Goal: Task Accomplishment & Management: Manage account settings

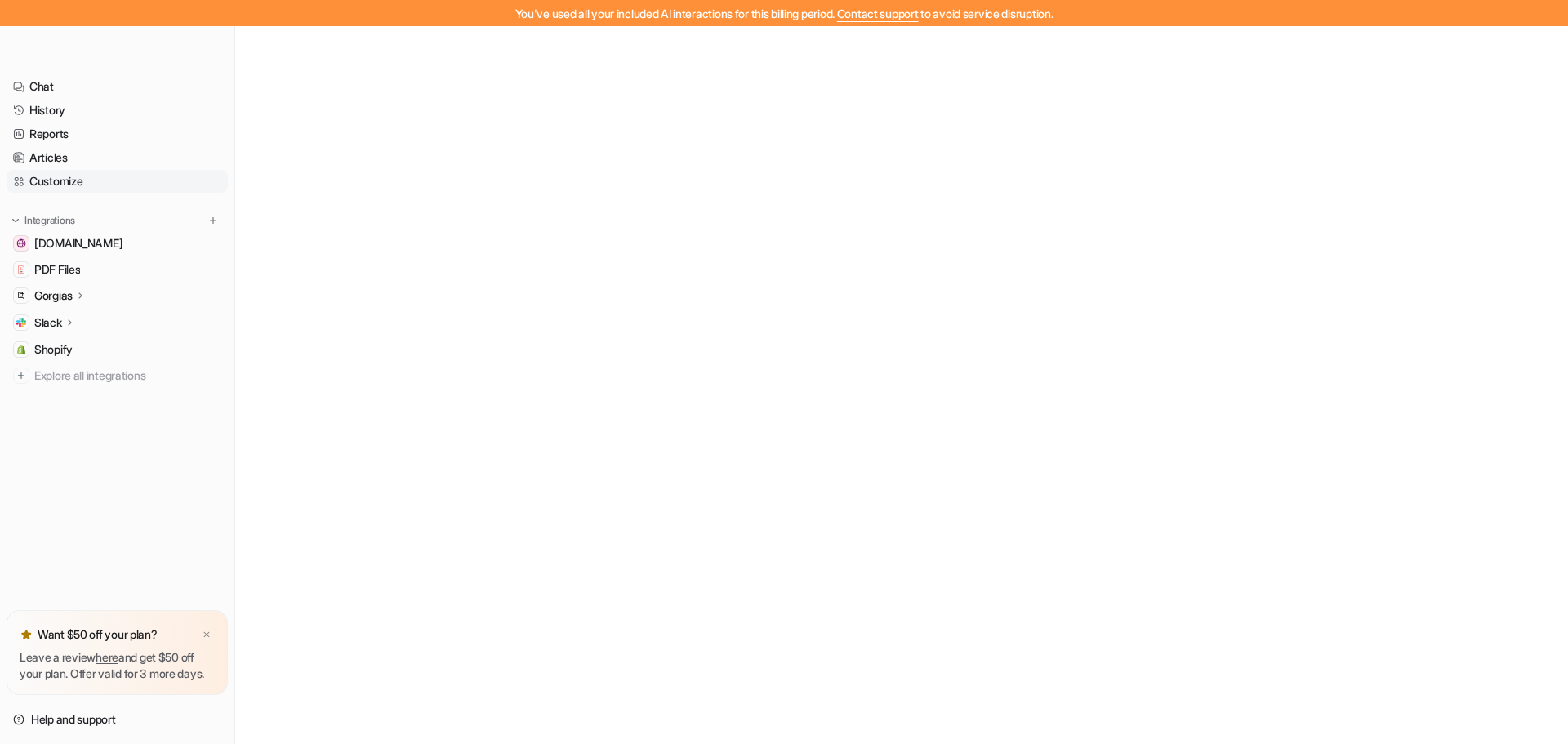
click at [63, 177] on link "Customize" at bounding box center [117, 181] width 221 height 23
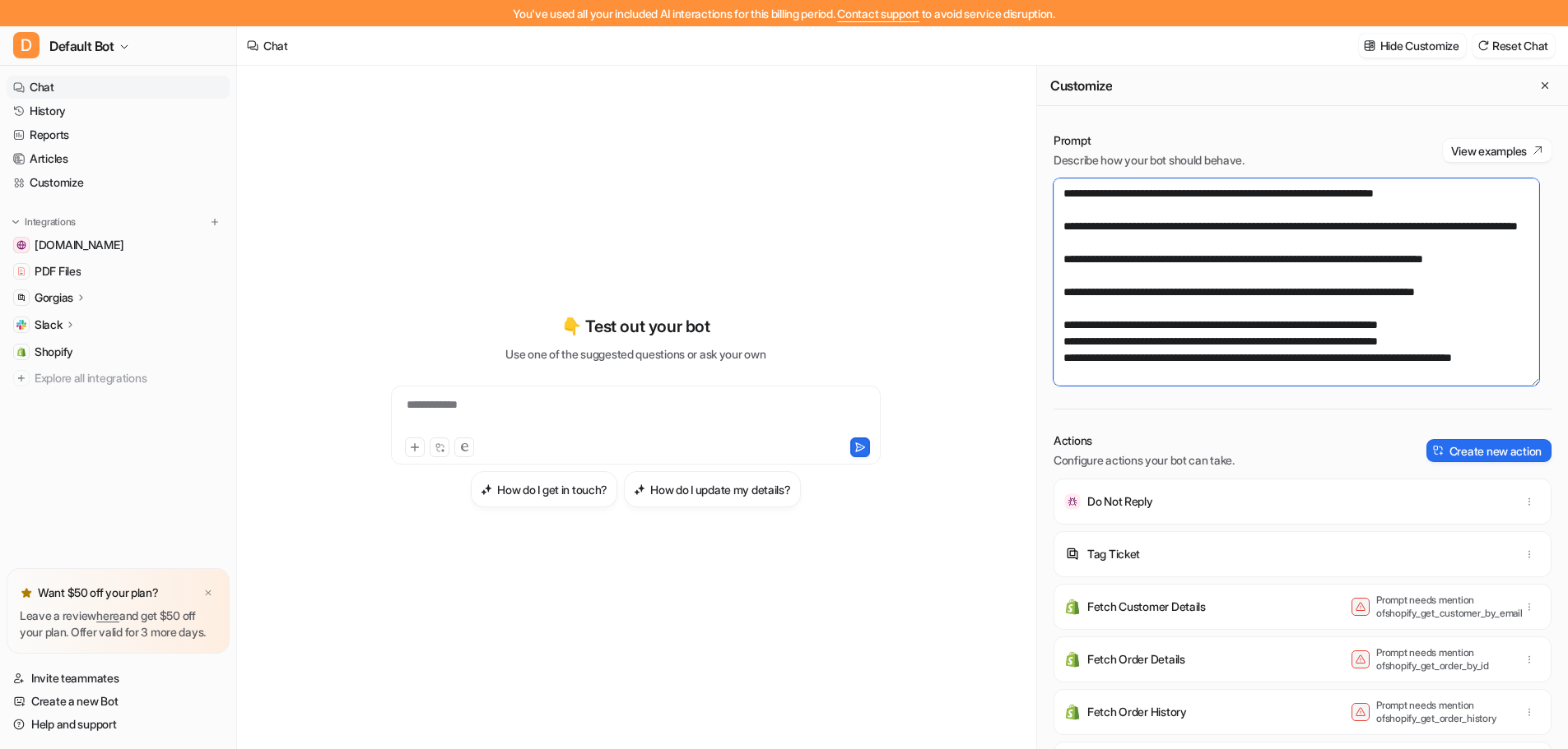
scroll to position [164, 0]
drag, startPoint x: 1220, startPoint y: 241, endPoint x: 1048, endPoint y: 227, distance: 172.6
click at [1048, 227] on div "Prompt Describe how your bot should behave. View examples Actions Configure act…" at bounding box center [1301, 454] width 530 height 676
drag, startPoint x: 1465, startPoint y: 325, endPoint x: 1011, endPoint y: 323, distance: 454.0
click at [1011, 323] on div "**********" at bounding box center [902, 421] width 1331 height 710
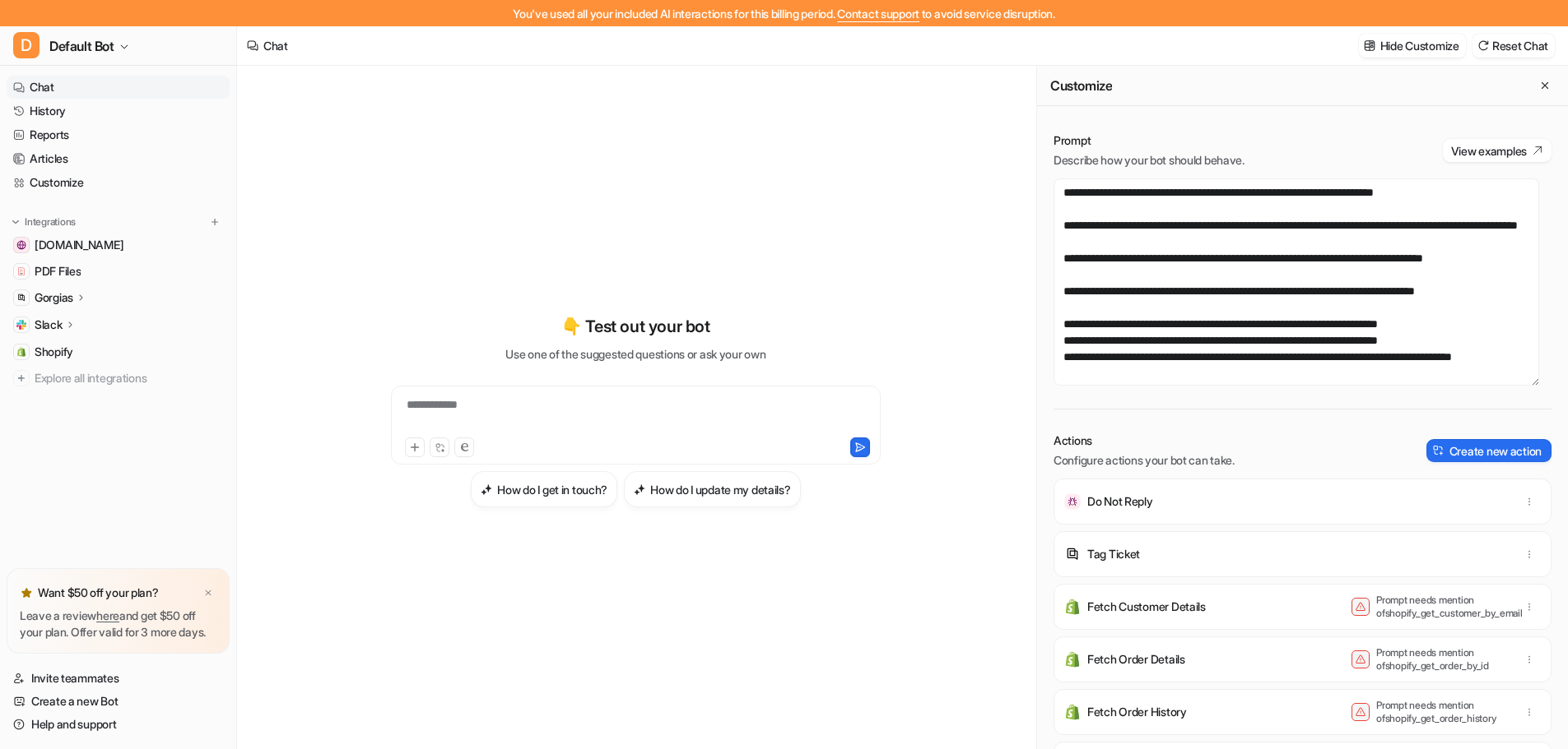
scroll to position [246, 0]
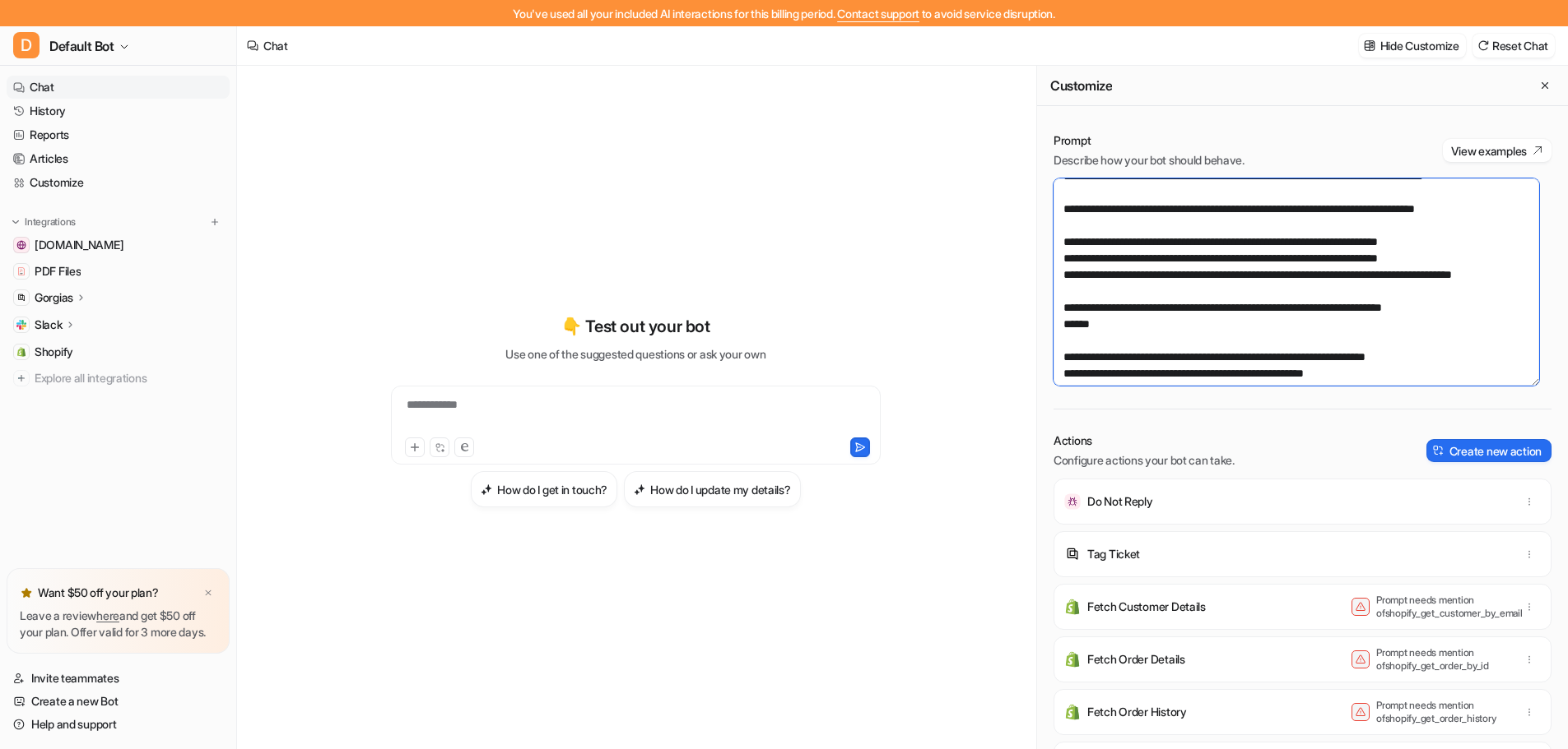
drag, startPoint x: 1467, startPoint y: 288, endPoint x: 1051, endPoint y: 275, distance: 416.2
click at [1051, 275] on div "Prompt Describe how your bot should behave. View examples Actions Configure act…" at bounding box center [1301, 454] width 530 height 676
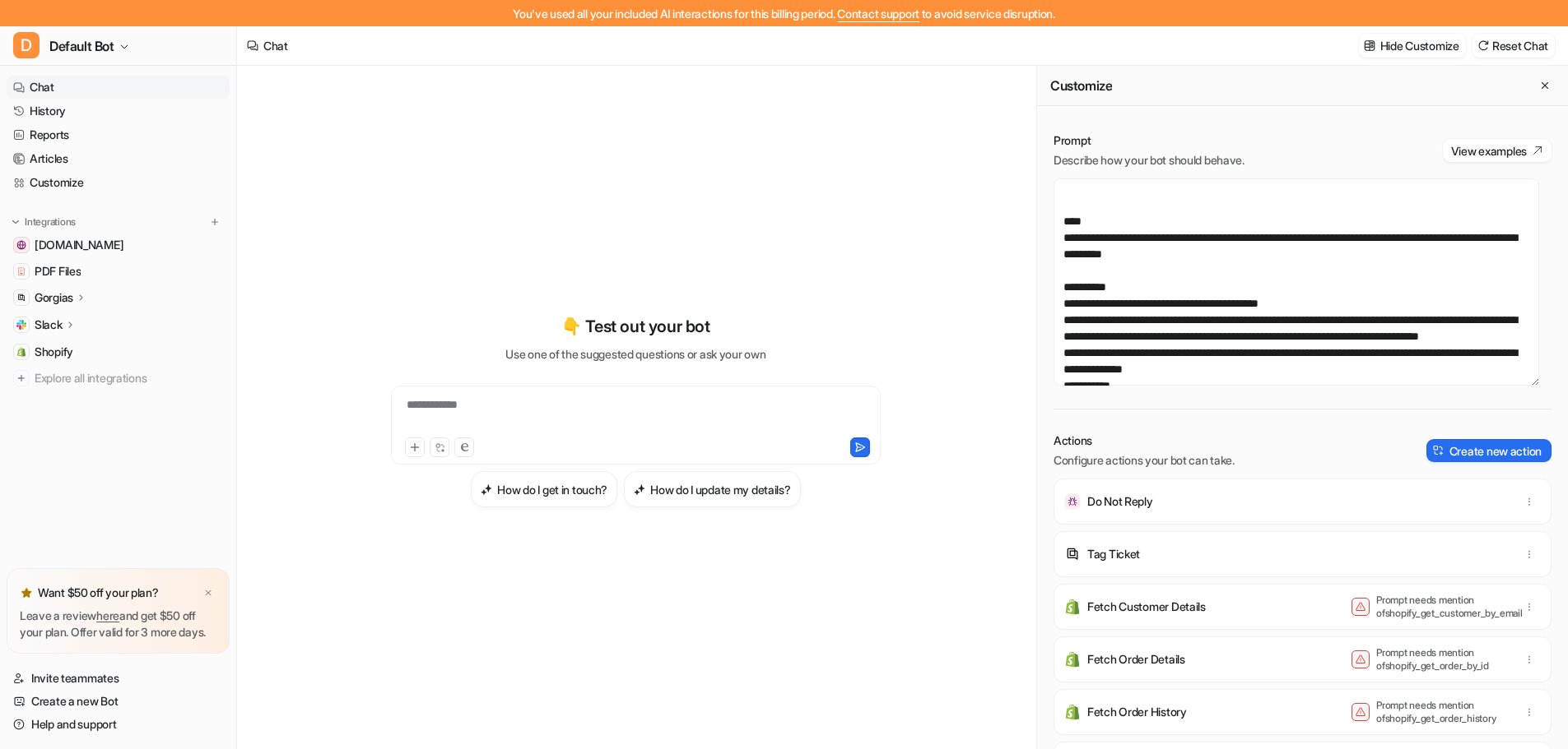
scroll to position [493, 0]
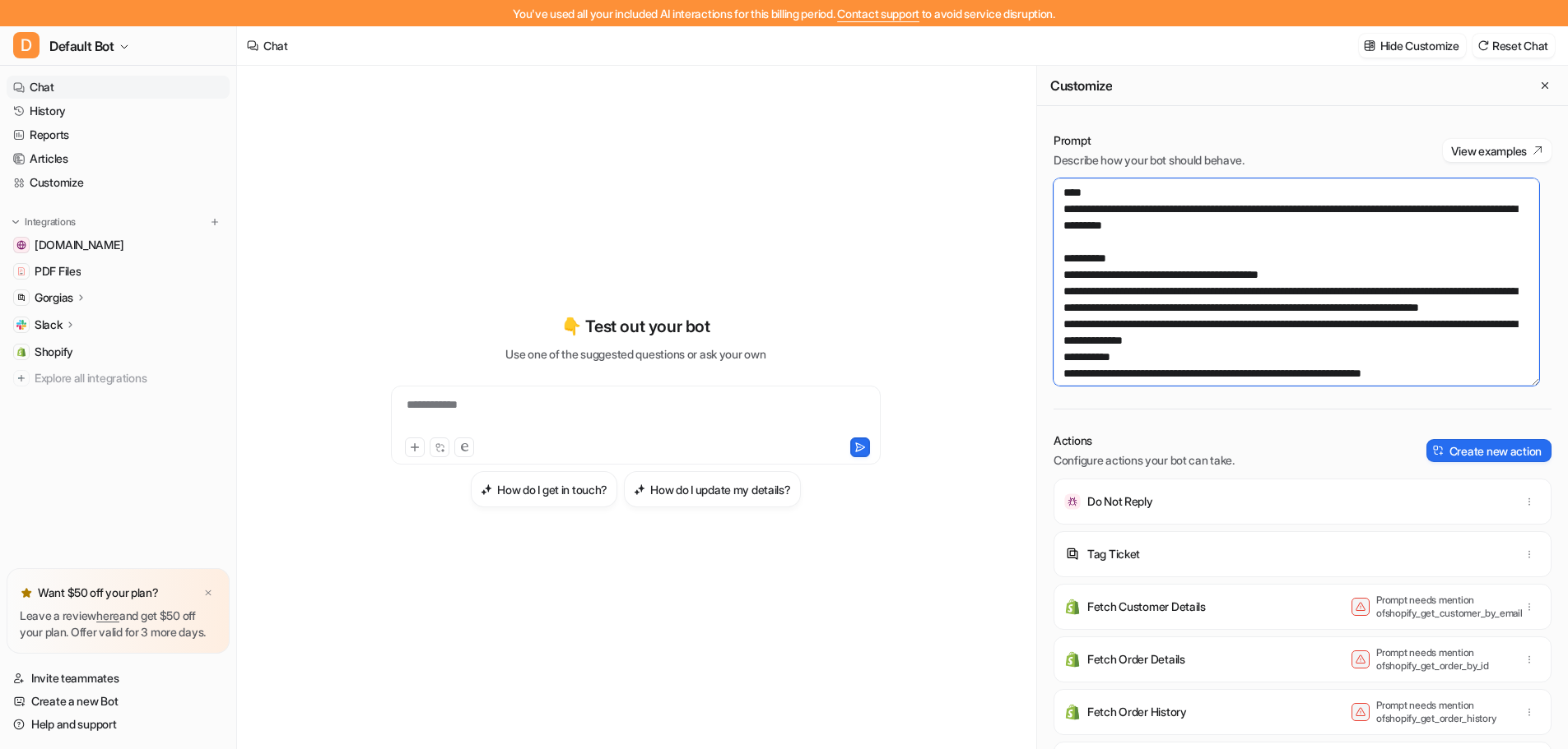
drag, startPoint x: 1270, startPoint y: 278, endPoint x: 1058, endPoint y: 255, distance: 213.2
click at [1058, 255] on textarea at bounding box center [1295, 282] width 485 height 207
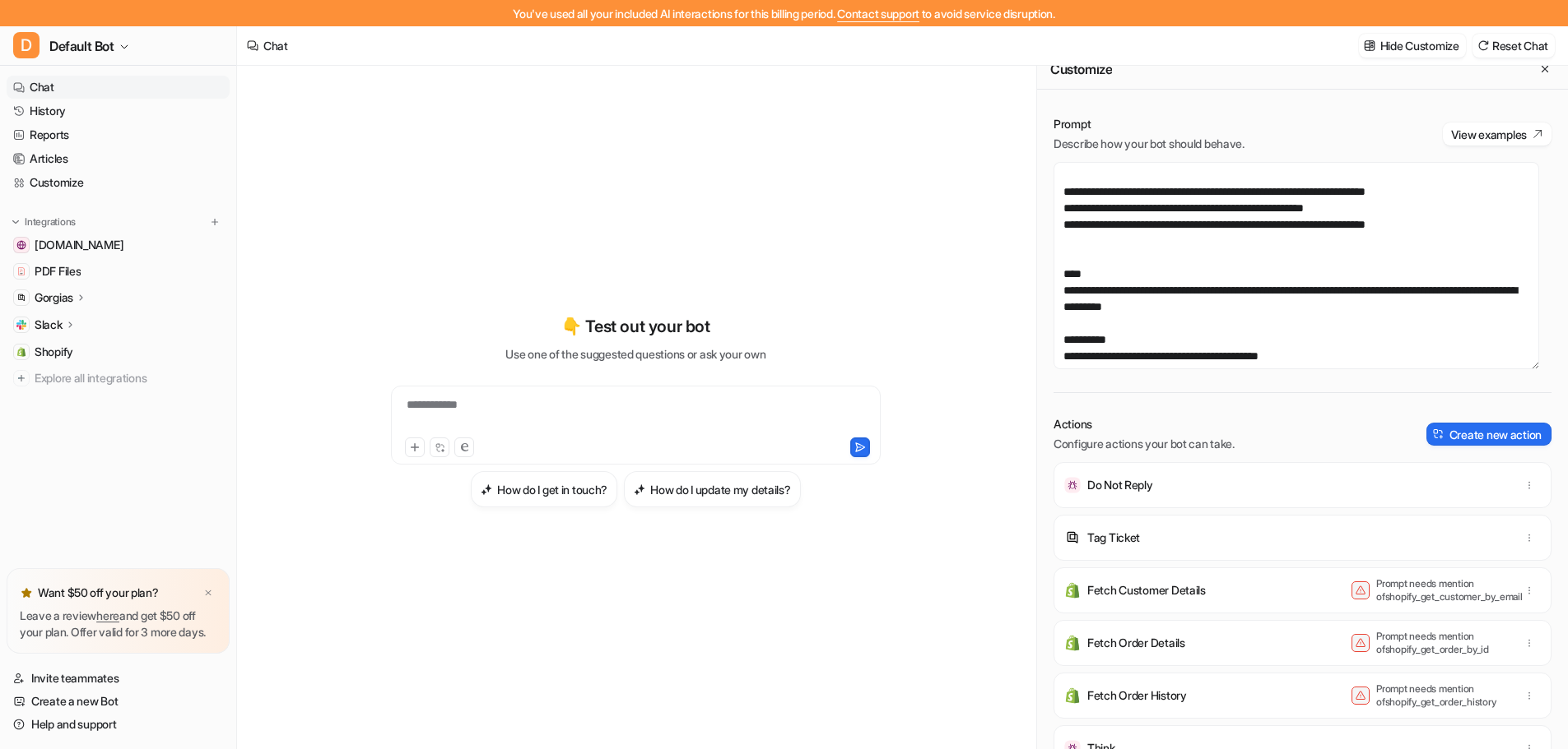
scroll to position [0, 0]
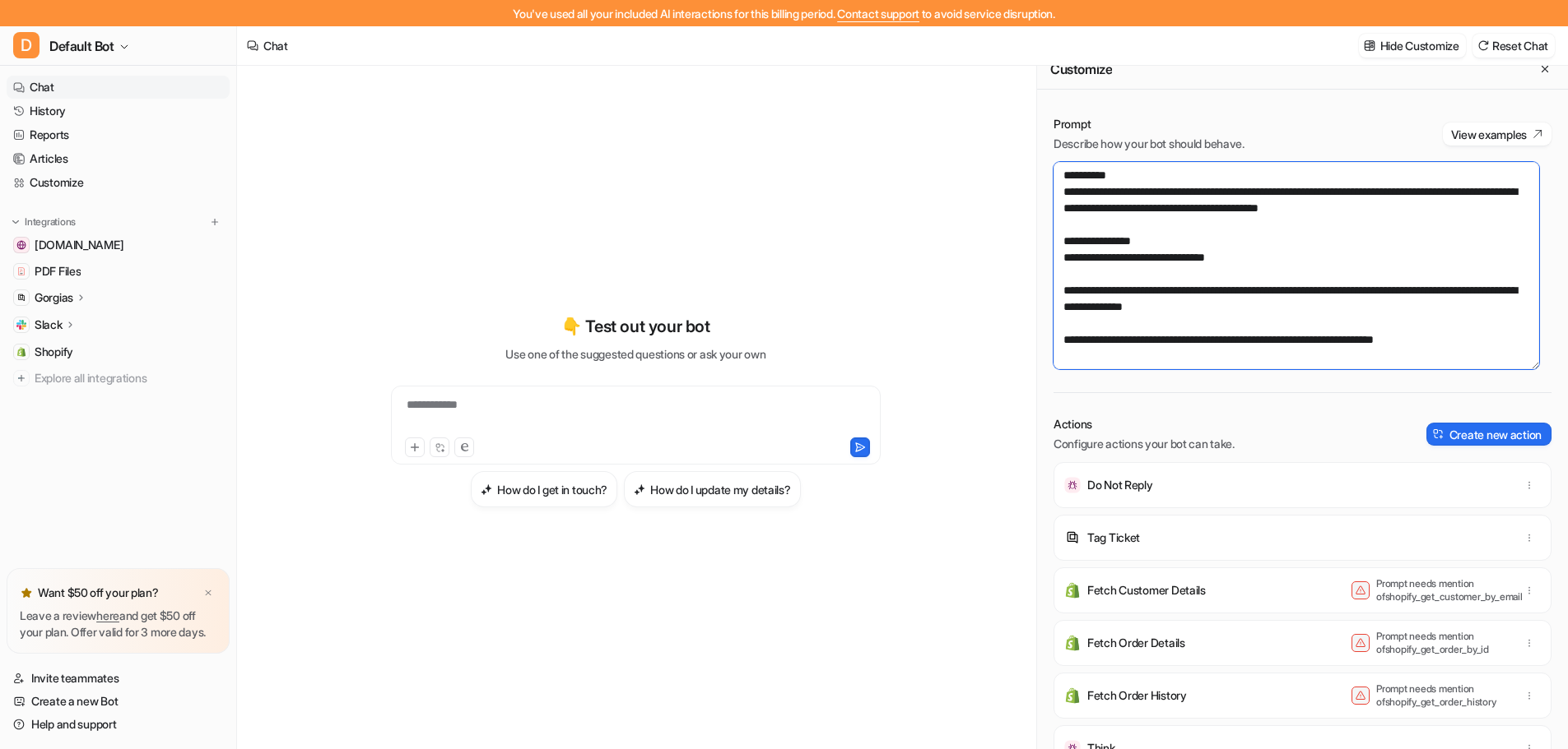
drag, startPoint x: 1315, startPoint y: 305, endPoint x: 1007, endPoint y: 286, distance: 308.6
click at [1007, 286] on div "**********" at bounding box center [902, 421] width 1331 height 710
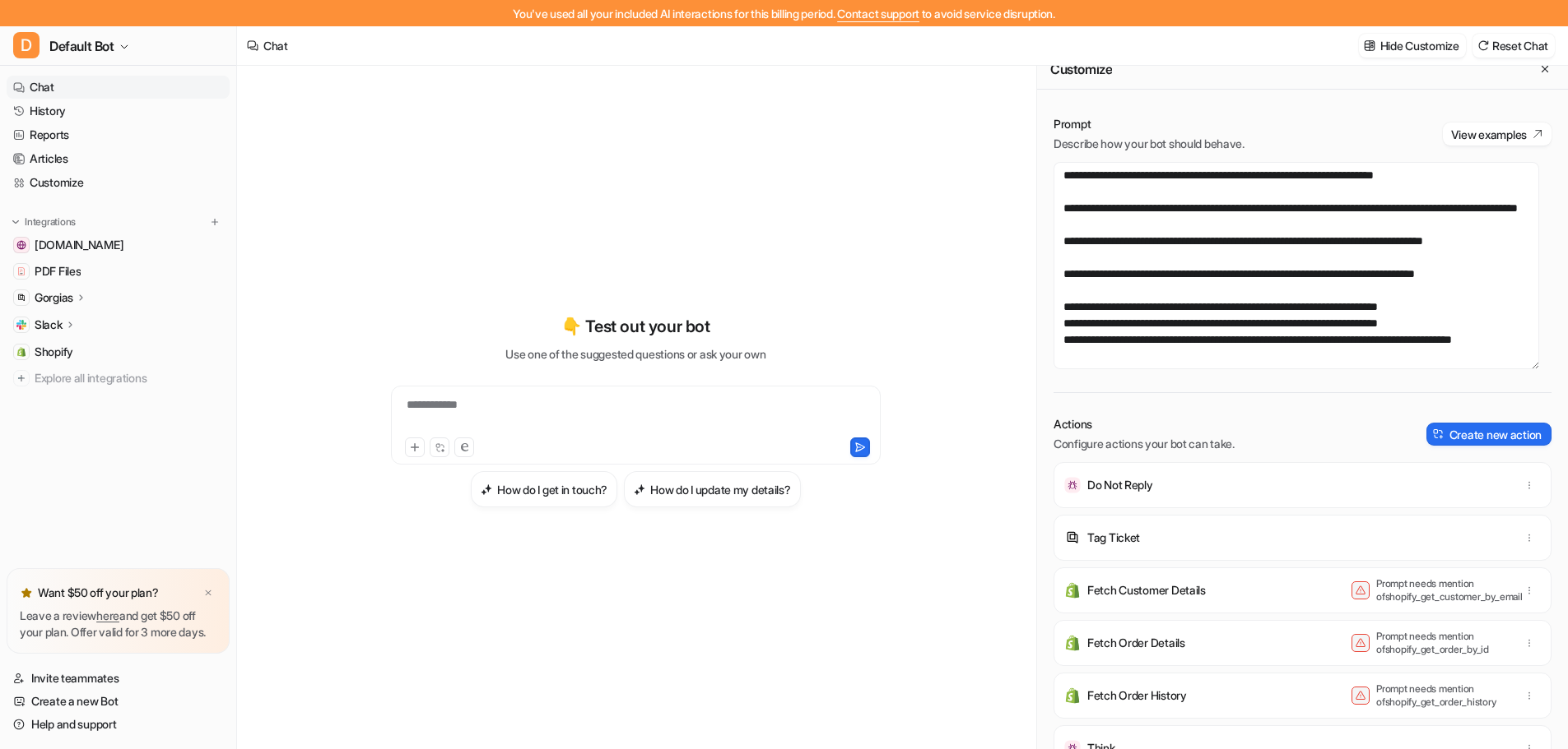
scroll to position [246, 0]
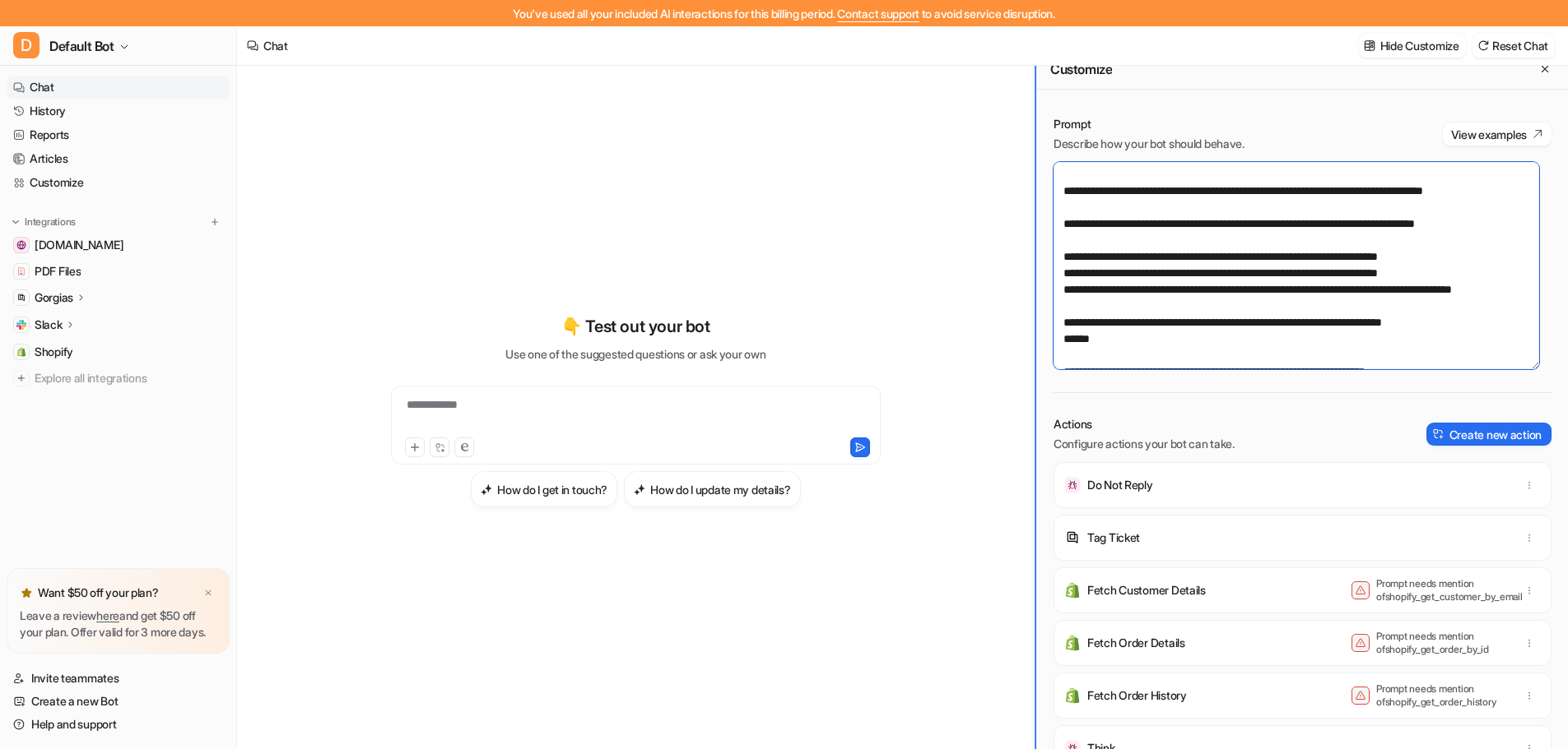
drag, startPoint x: 1143, startPoint y: 206, endPoint x: 1035, endPoint y: 176, distance: 112.1
click at [1035, 176] on div "**********" at bounding box center [902, 421] width 1331 height 710
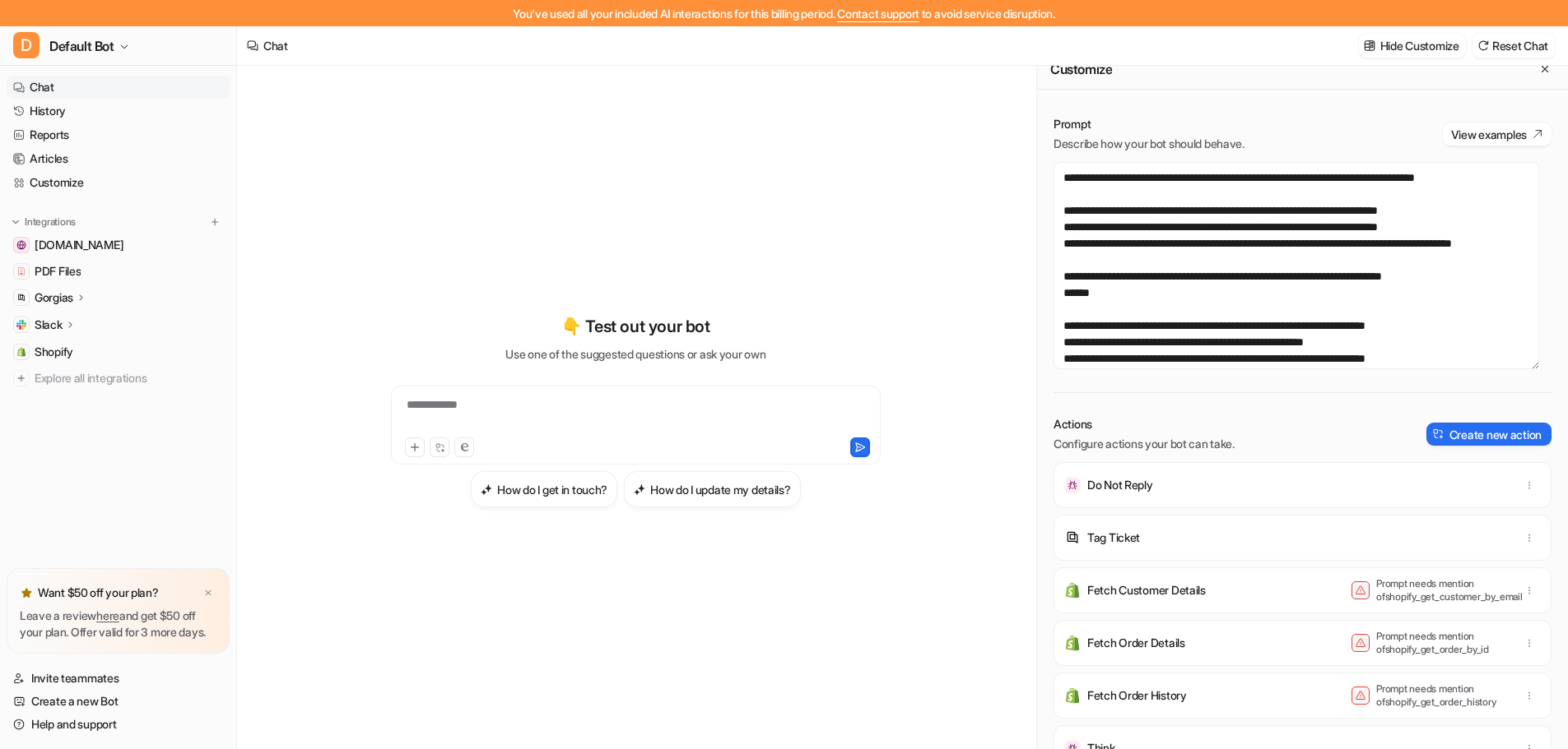
scroll to position [290, 0]
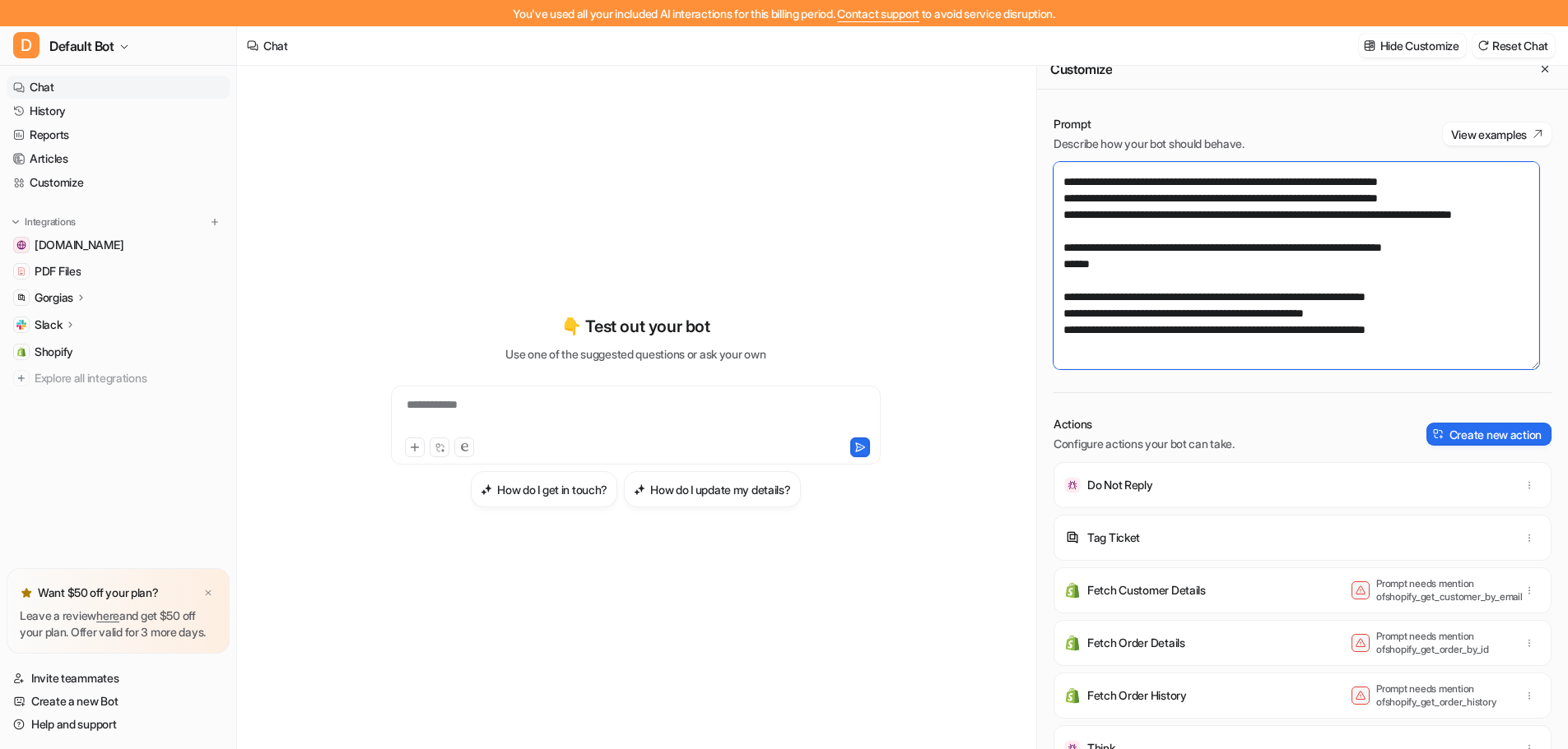
drag, startPoint x: 1181, startPoint y: 266, endPoint x: 1031, endPoint y: 246, distance: 151.3
click at [1031, 246] on div "**********" at bounding box center [902, 421] width 1331 height 710
click at [1065, 266] on textarea at bounding box center [1295, 266] width 485 height 207
click at [1357, 231] on textarea at bounding box center [1295, 266] width 485 height 207
click at [1341, 213] on textarea at bounding box center [1295, 266] width 485 height 207
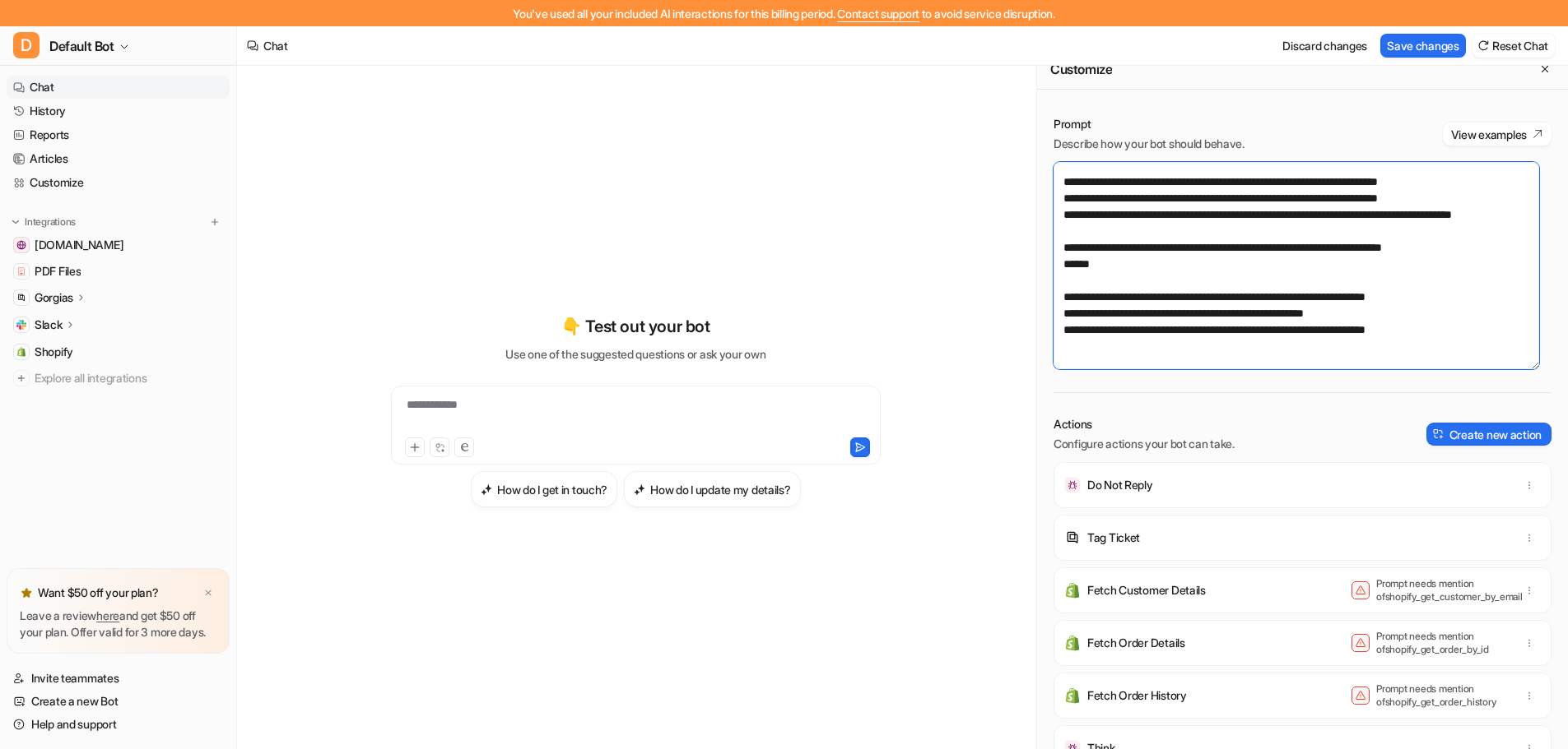
click at [1398, 183] on textarea at bounding box center [1295, 266] width 485 height 207
click at [1471, 184] on textarea at bounding box center [1295, 266] width 485 height 207
click at [1414, 41] on button "Save changes" at bounding box center [1422, 45] width 86 height 23
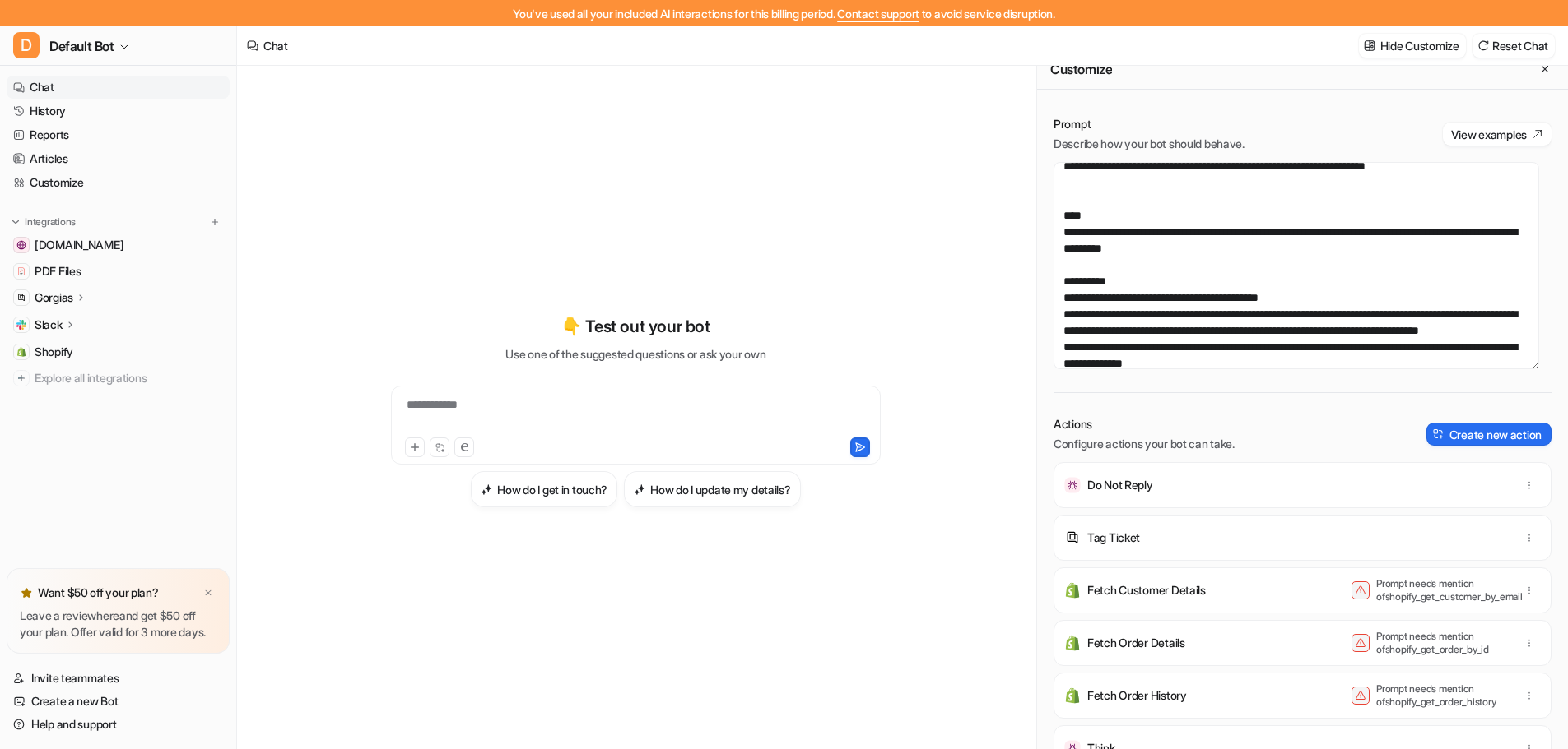
scroll to position [454, 0]
click at [1470, 180] on textarea at bounding box center [1295, 266] width 485 height 207
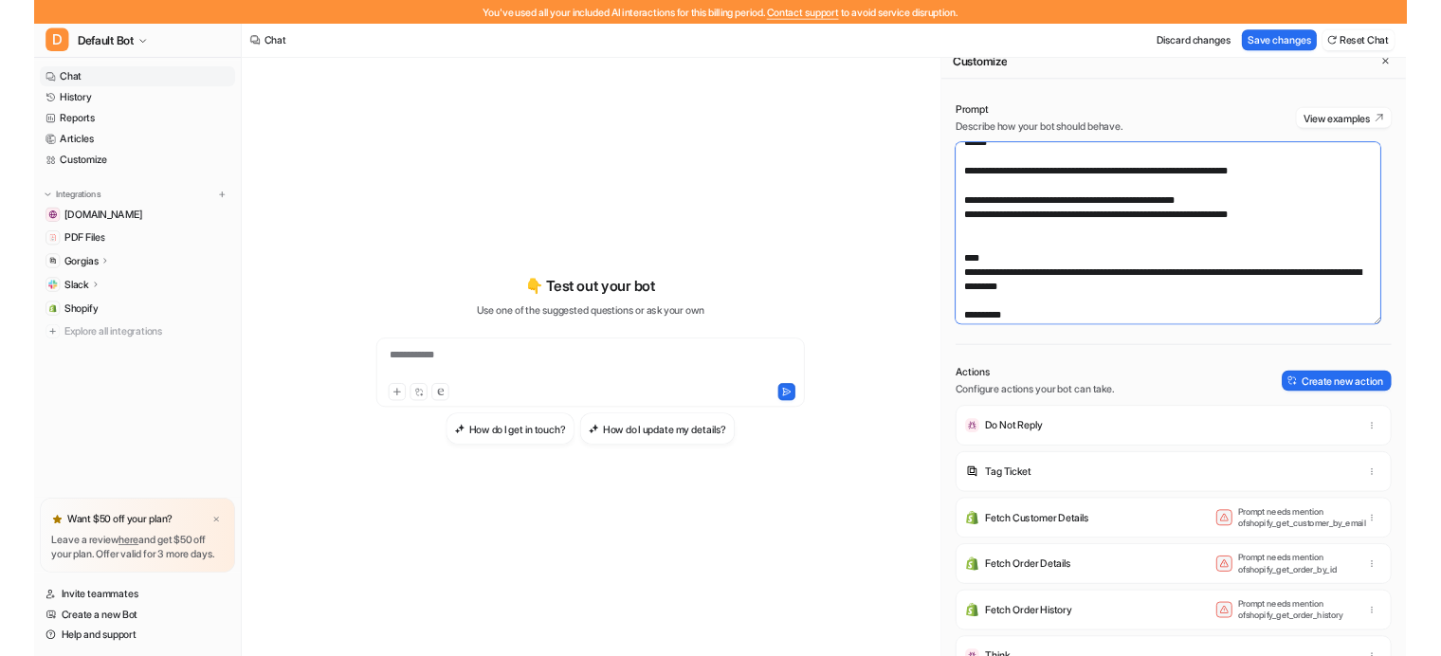
scroll to position [449, 0]
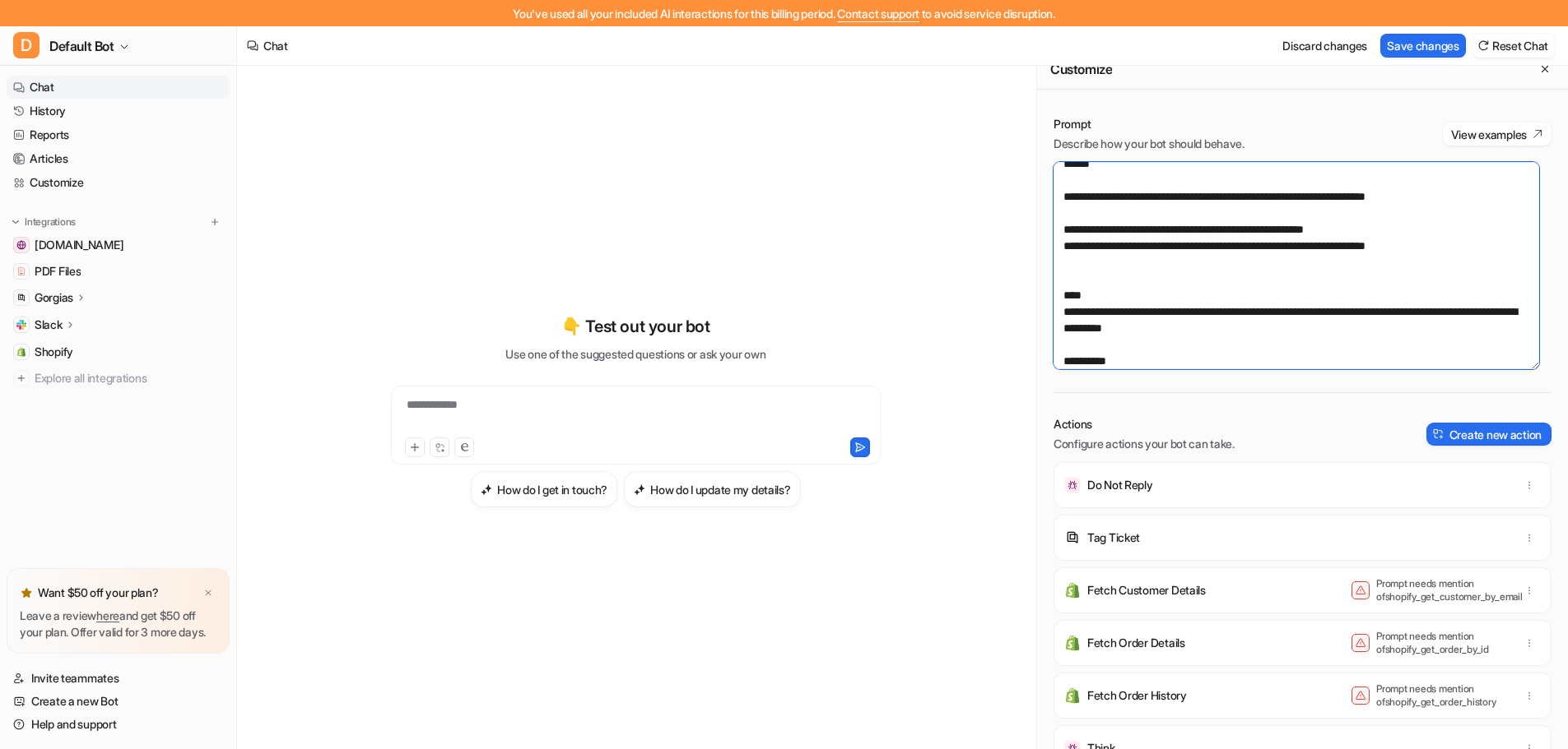
paste textarea "**********"
drag, startPoint x: 1231, startPoint y: 246, endPoint x: 1050, endPoint y: 247, distance: 181.0
click at [1050, 247] on div "Prompt Describe how your bot should behave. View examples Actions Configure act…" at bounding box center [1301, 437] width 530 height 676
click at [1064, 261] on textarea at bounding box center [1295, 266] width 485 height 207
paste textarea "**********"
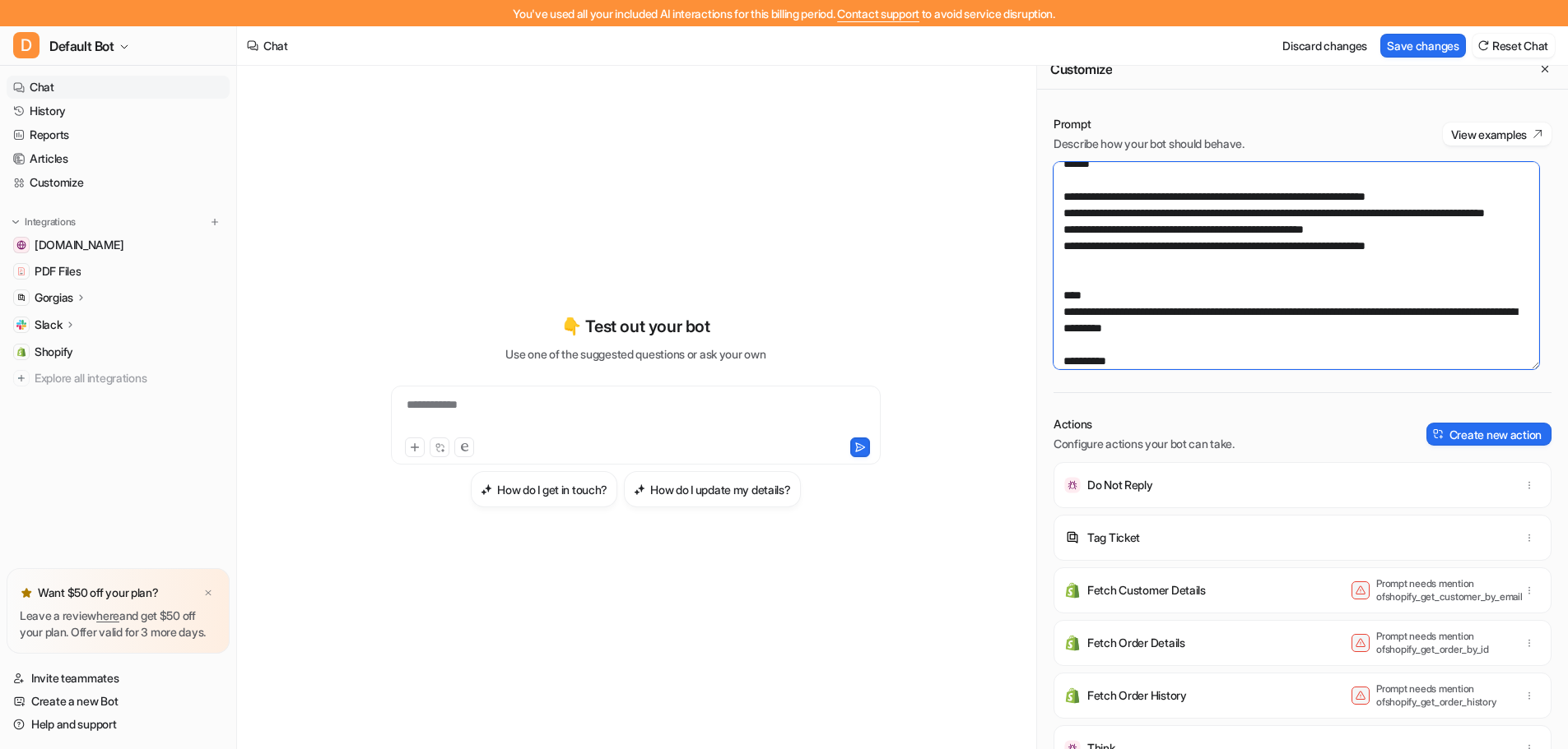
click at [1140, 278] on textarea at bounding box center [1295, 266] width 485 height 207
type textarea "**********"
click at [1433, 42] on button "Save changes" at bounding box center [1422, 45] width 86 height 23
click at [1431, 346] on textarea at bounding box center [1295, 266] width 485 height 207
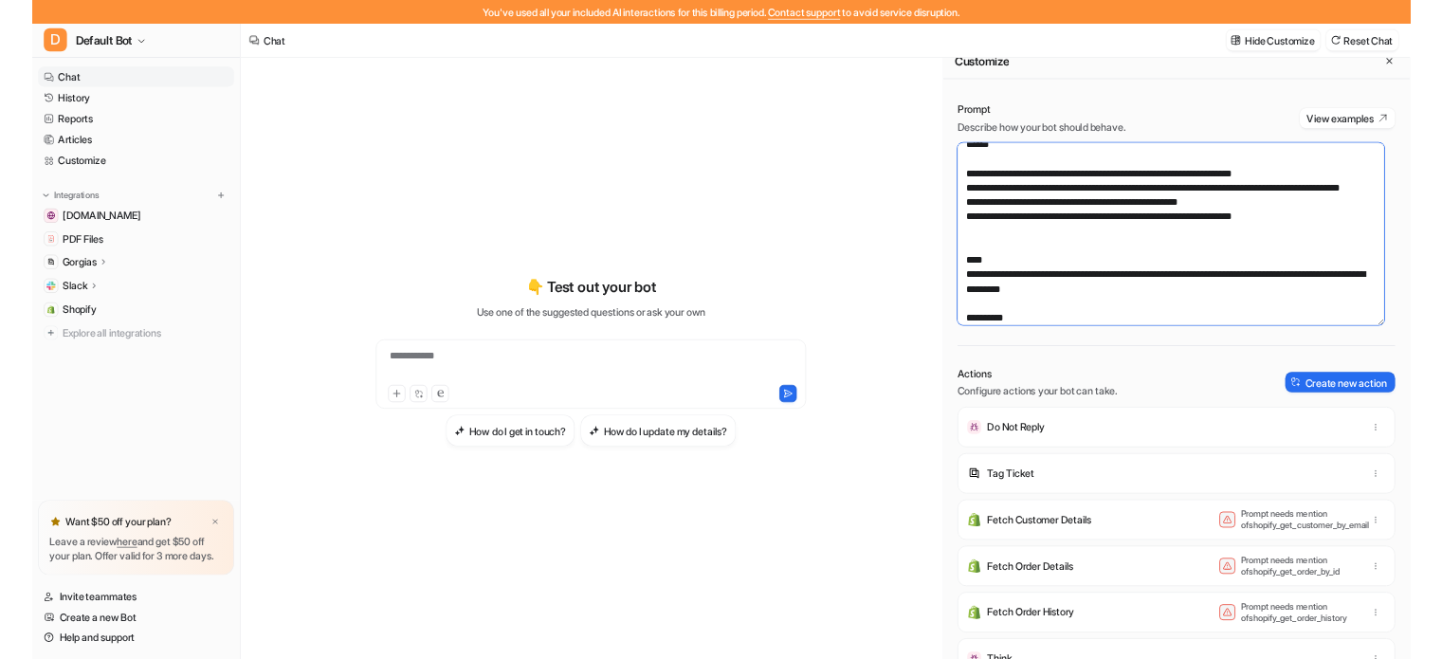
scroll to position [563, 0]
